Goal: Transaction & Acquisition: Purchase product/service

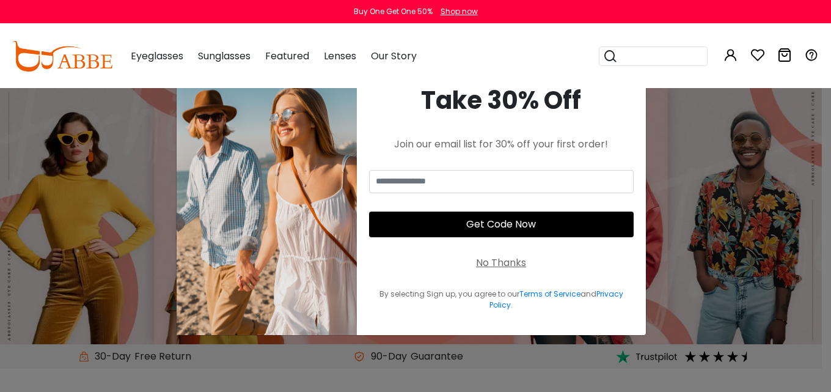
click at [539, 178] on input "email" at bounding box center [501, 181] width 265 height 23
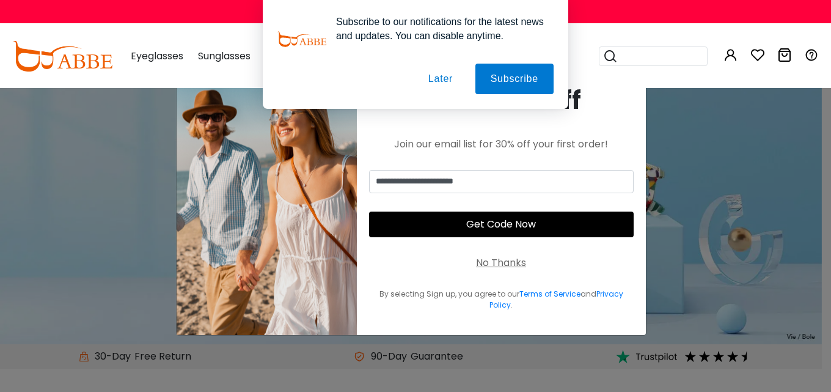
type input "**********"
click at [522, 222] on button "Get Code Now" at bounding box center [501, 224] width 265 height 26
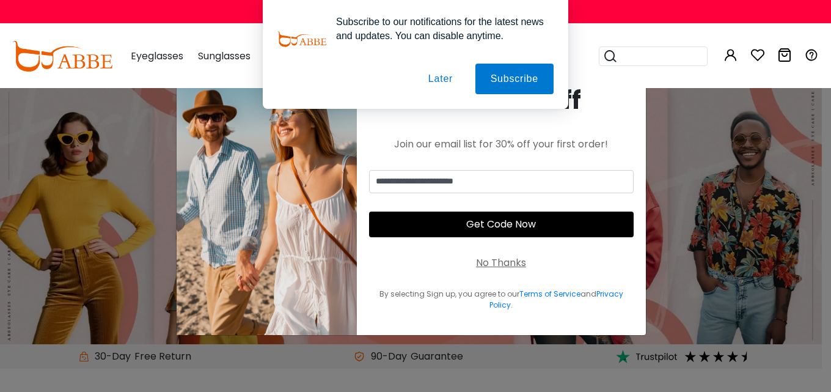
click at [456, 79] on button "Later" at bounding box center [440, 79] width 55 height 31
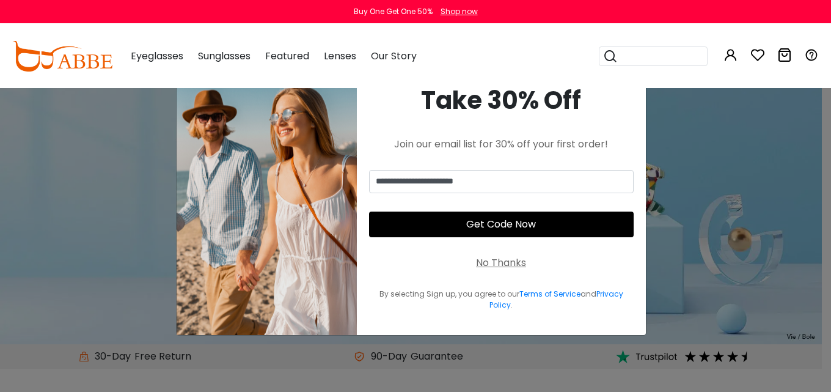
click at [514, 234] on button "Get Code Now" at bounding box center [501, 224] width 265 height 26
click at [511, 225] on button "Get Code Now" at bounding box center [501, 224] width 265 height 26
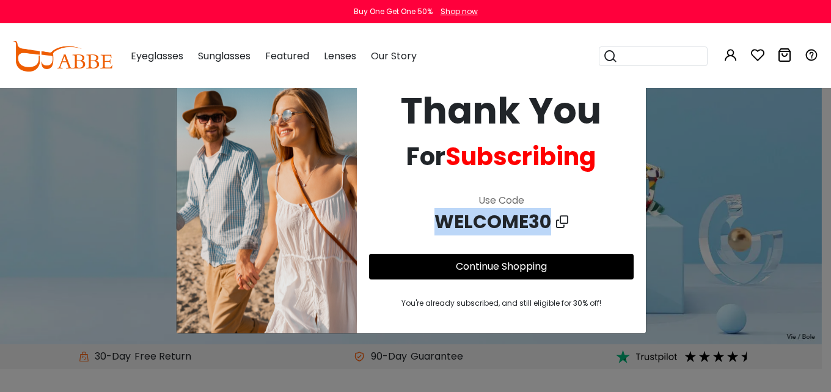
click at [511, 225] on span "WELCOME30" at bounding box center [495, 221] width 122 height 27
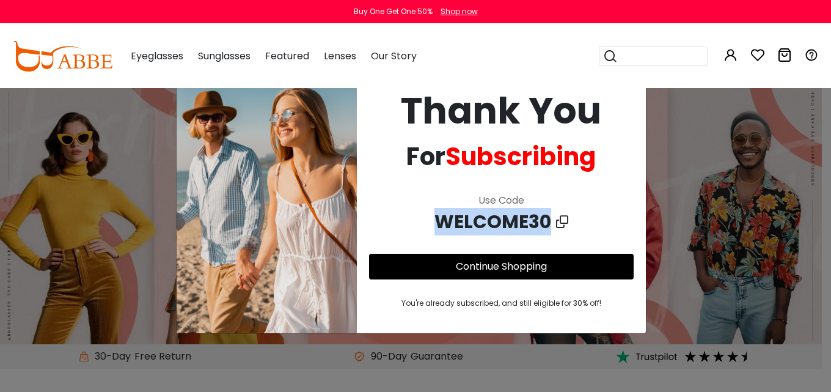
click at [535, 219] on span "WELCOME30" at bounding box center [495, 221] width 122 height 27
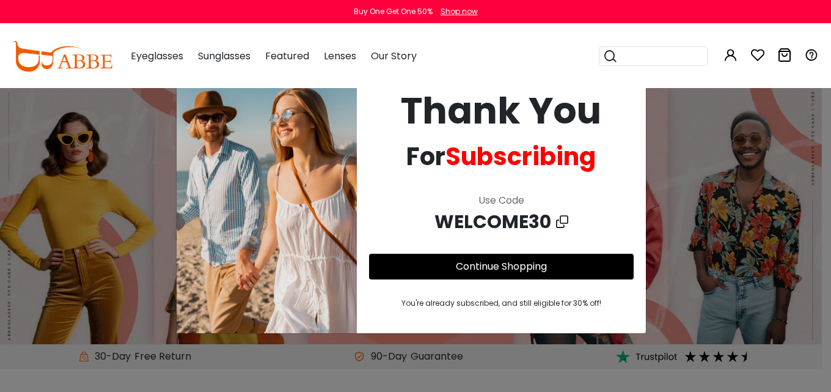
click at [552, 221] on span "WELCOME30" at bounding box center [495, 221] width 122 height 27
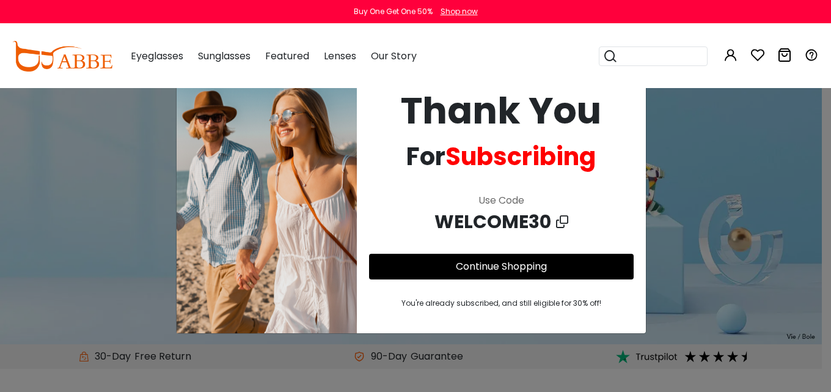
click at [739, 236] on div "**********" at bounding box center [415, 196] width 831 height 392
drag, startPoint x: 678, startPoint y: 174, endPoint x: 655, endPoint y: 153, distance: 30.7
click at [678, 172] on div "**********" at bounding box center [415, 196] width 831 height 392
click at [506, 271] on link "Continue Shopping" at bounding box center [501, 266] width 91 height 14
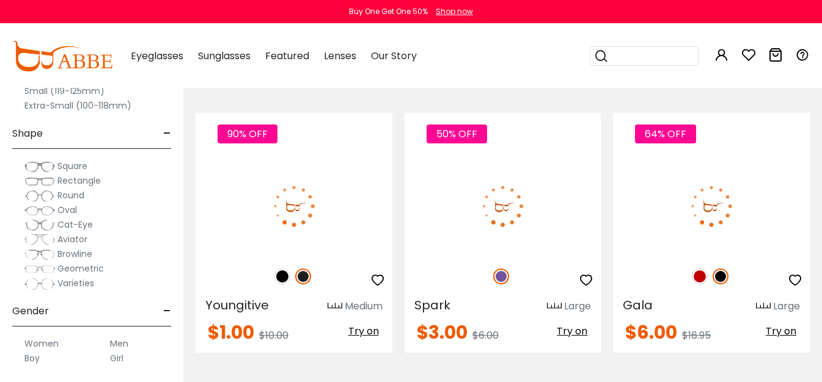
scroll to position [305, 0]
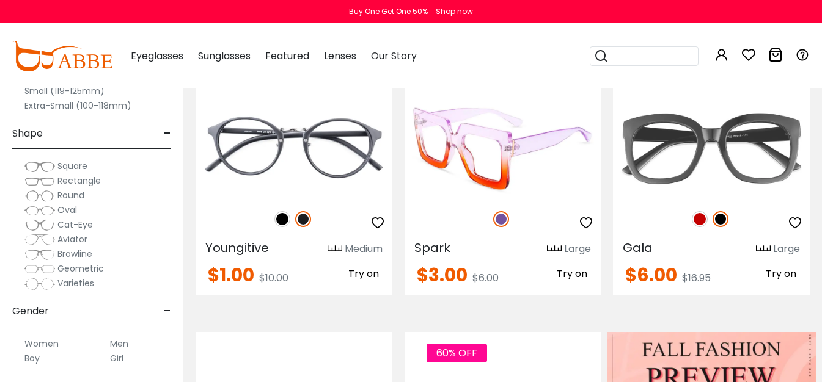
click at [524, 181] on img at bounding box center [502, 149] width 197 height 98
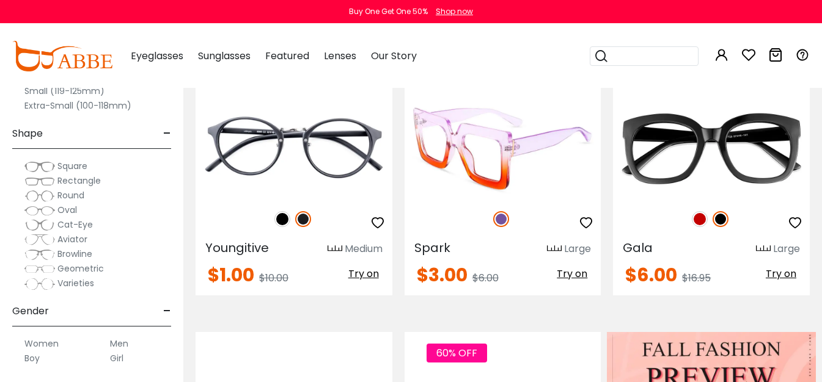
scroll to position [0, 0]
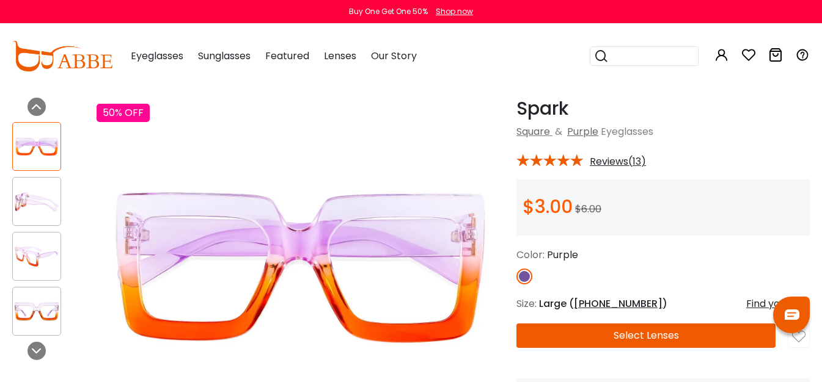
scroll to position [122, 0]
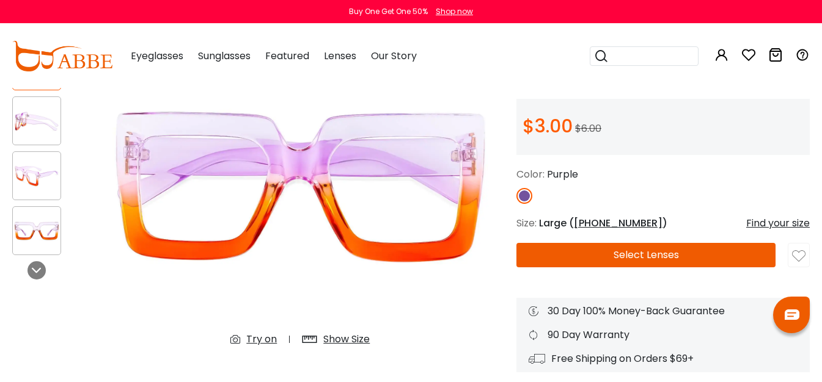
click at [647, 250] on button "Select Lenses" at bounding box center [645, 255] width 259 height 24
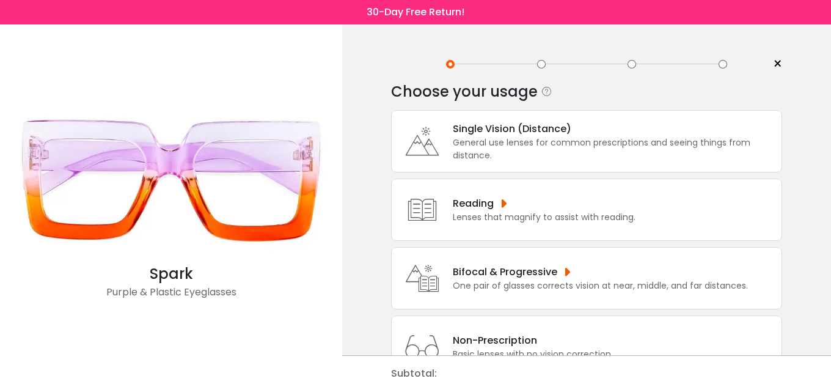
click at [633, 226] on div "Reading Lenses that magnify to assist with reading." at bounding box center [586, 209] width 391 height 62
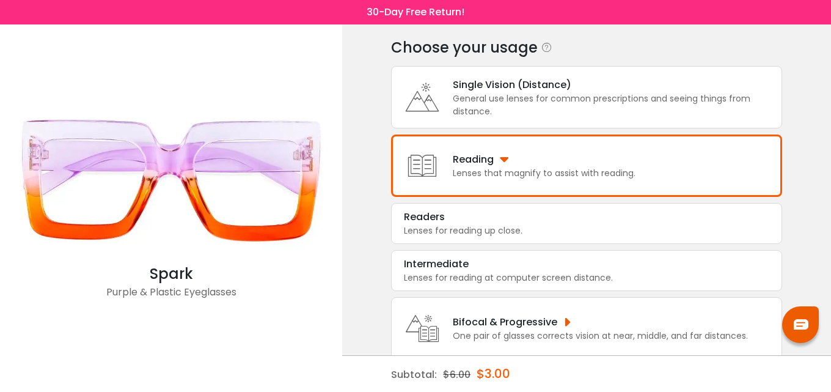
scroll to position [141, 0]
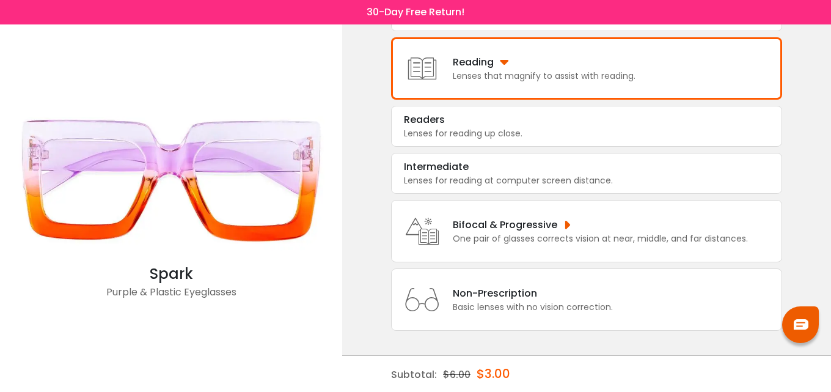
click at [592, 301] on div "Basic lenses with no vision correction." at bounding box center [533, 307] width 160 height 13
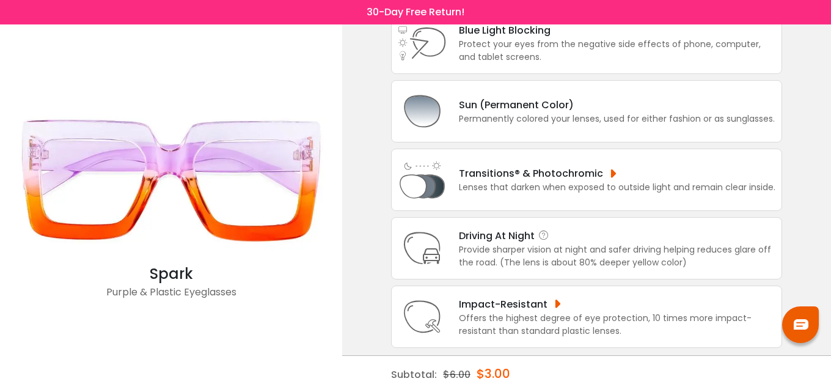
scroll to position [172, 0]
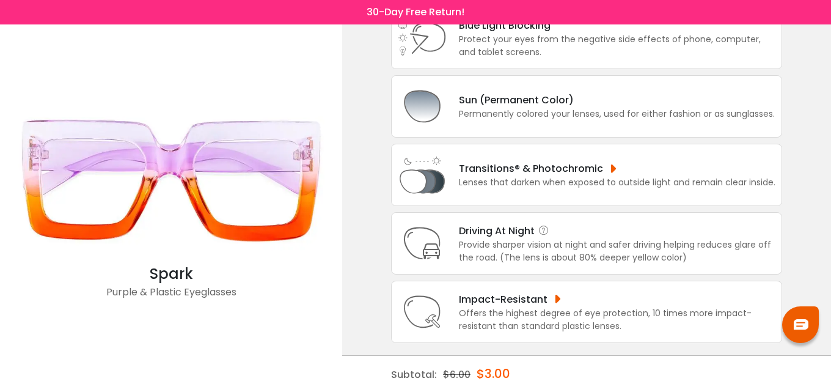
click at [587, 261] on div "Provide sharper vision at night and safer driving helping reduces glare off the…" at bounding box center [617, 251] width 316 height 26
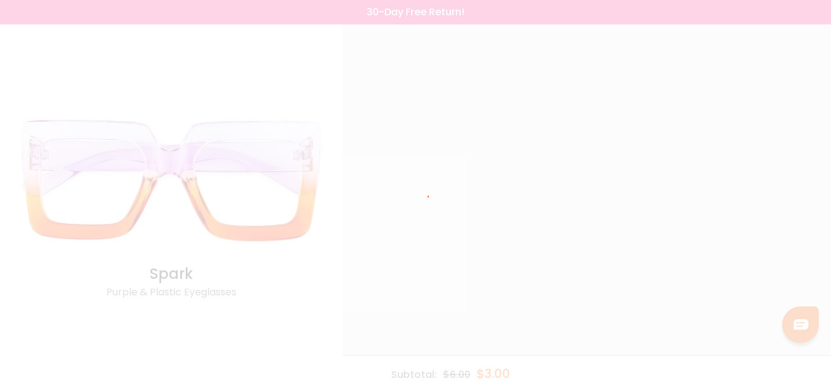
scroll to position [0, 0]
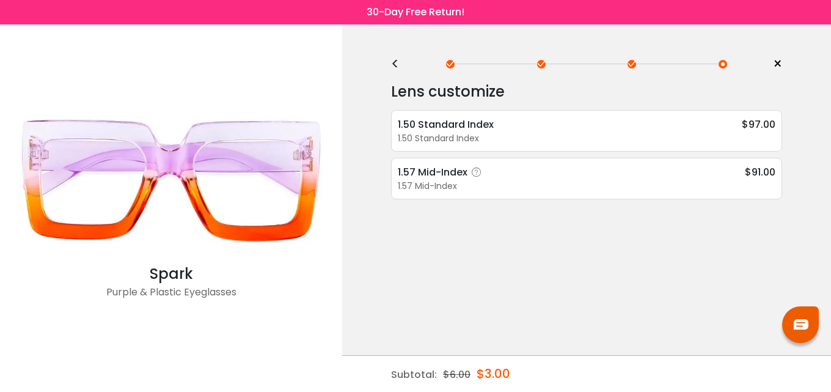
click at [593, 183] on div "1.57 Mid-Index" at bounding box center [587, 186] width 378 height 13
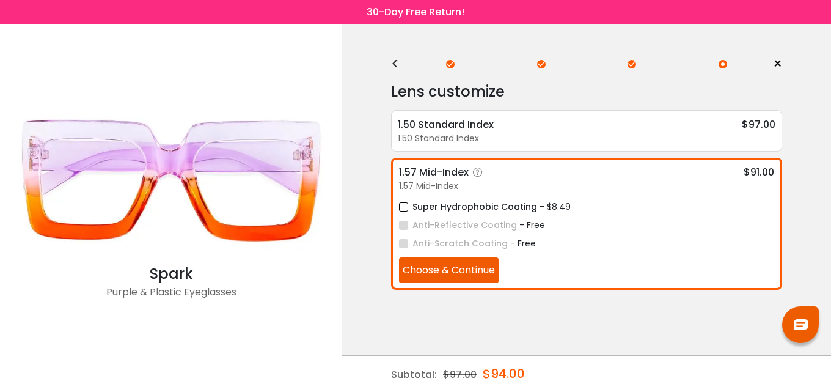
click at [478, 266] on button "Choose & Continue" at bounding box center [449, 270] width 100 height 26
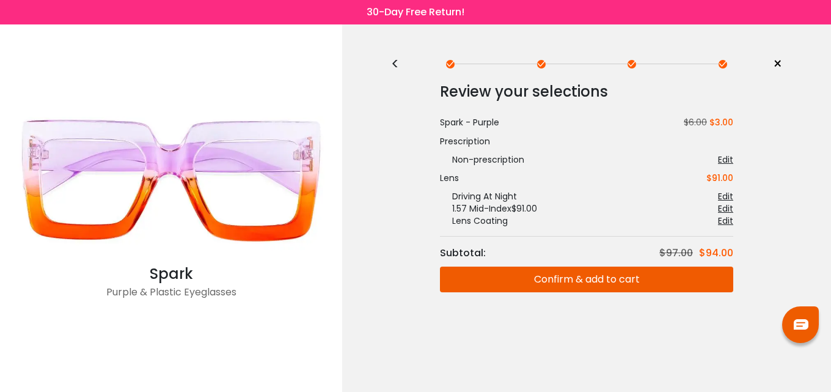
click at [474, 272] on button "Confirm & add to cart" at bounding box center [586, 279] width 293 height 26
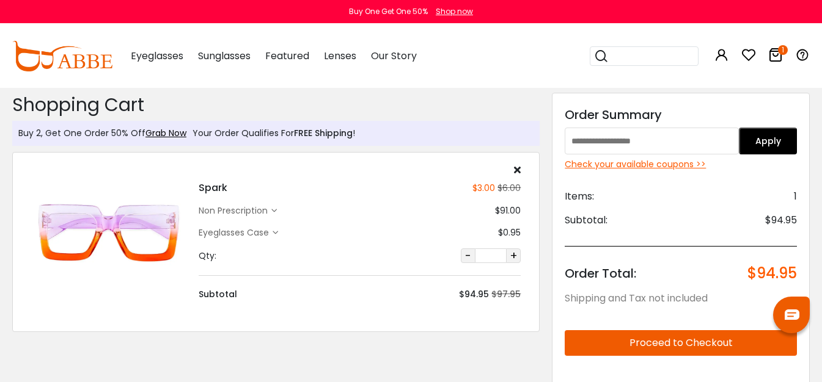
click at [616, 131] on input "text" at bounding box center [652, 141] width 174 height 27
paste input "******"
type input "******"
click at [779, 151] on button "Apply" at bounding box center [768, 141] width 58 height 27
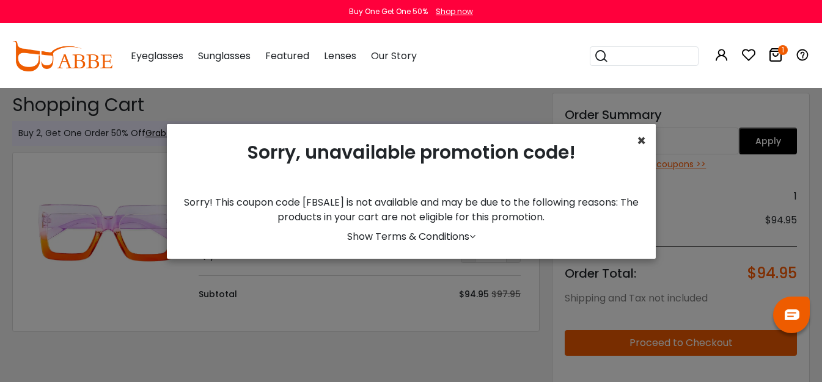
click at [637, 139] on span "×" at bounding box center [641, 141] width 9 height 20
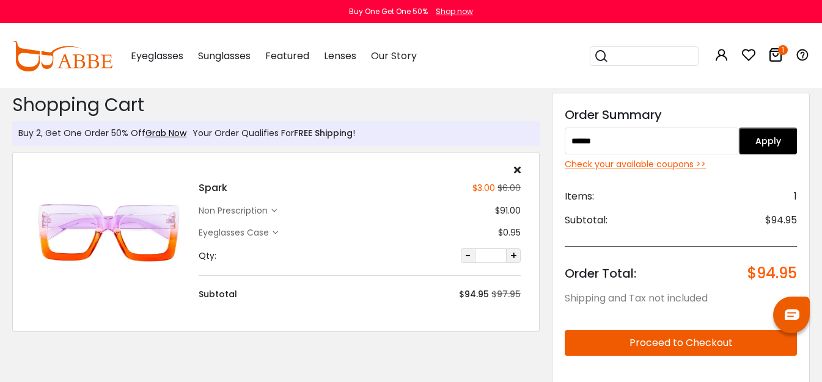
click at [514, 251] on button "+" at bounding box center [513, 256] width 15 height 15
click at [513, 256] on button "+" at bounding box center [513, 256] width 15 height 15
click at [512, 257] on button "+" at bounding box center [513, 256] width 15 height 15
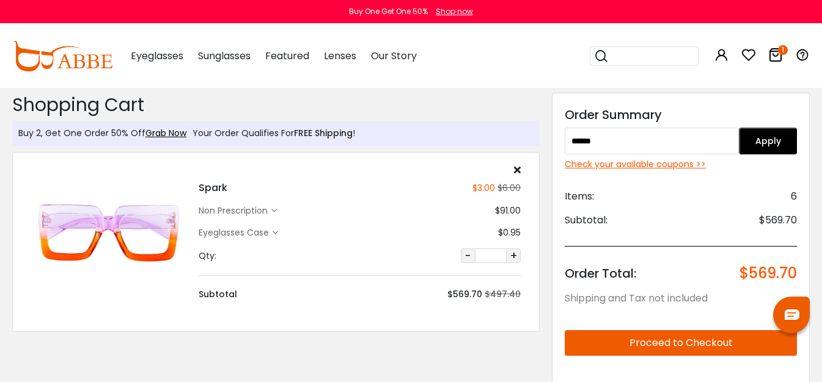
click at [471, 264] on div "Spark $3.00 $6.00 non prescription $91.00" at bounding box center [359, 233] width 335 height 136
click at [469, 260] on button "-" at bounding box center [468, 256] width 15 height 15
click at [753, 147] on button "Apply" at bounding box center [768, 141] width 58 height 27
